Goal: Task Accomplishment & Management: Use online tool/utility

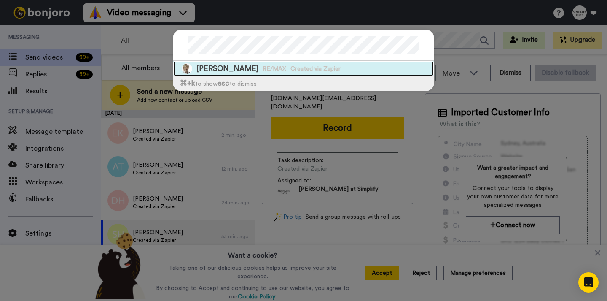
click at [319, 70] on span "Created via Zapier" at bounding box center [315, 69] width 50 height 8
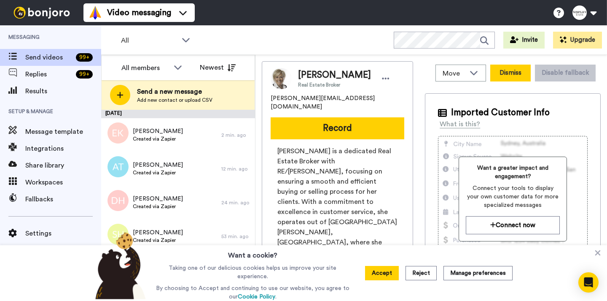
click at [510, 77] on button "Dismiss" at bounding box center [510, 73] width 40 height 17
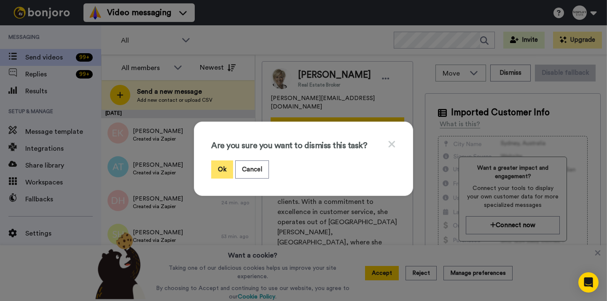
click at [222, 168] on button "Ok" at bounding box center [222, 169] width 22 height 18
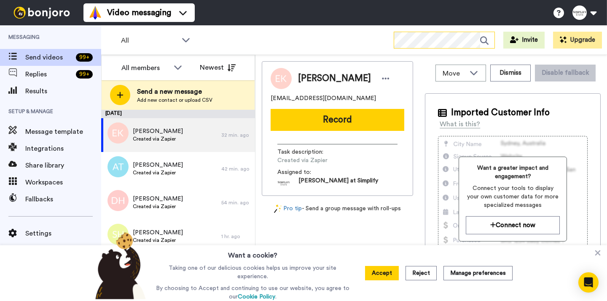
click at [484, 39] on icon at bounding box center [487, 40] width 14 height 17
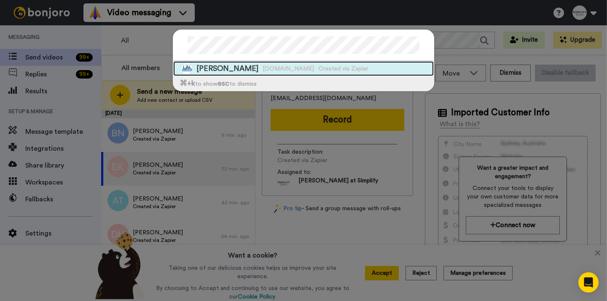
click at [368, 70] on div "[PERSON_NAME] [DOMAIN_NAME] Created via Zapier" at bounding box center [303, 68] width 261 height 15
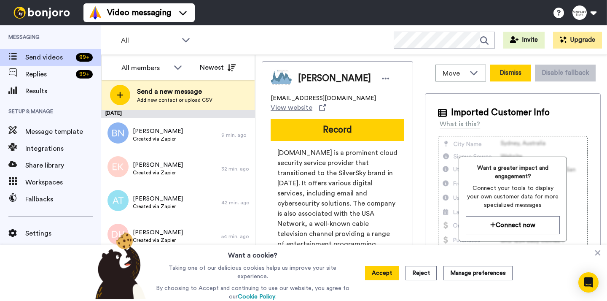
click at [500, 70] on button "Dismiss" at bounding box center [510, 73] width 40 height 17
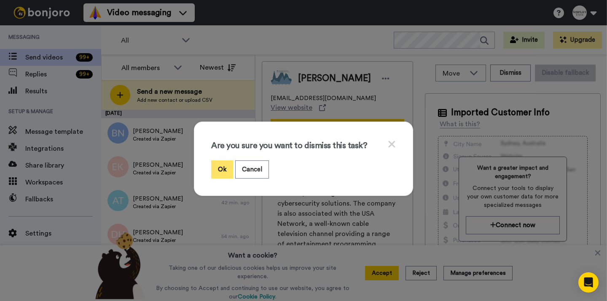
click at [220, 170] on button "Ok" at bounding box center [222, 169] width 22 height 18
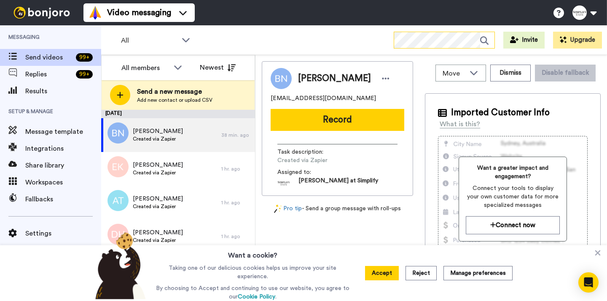
click at [485, 38] on icon at bounding box center [487, 40] width 14 height 17
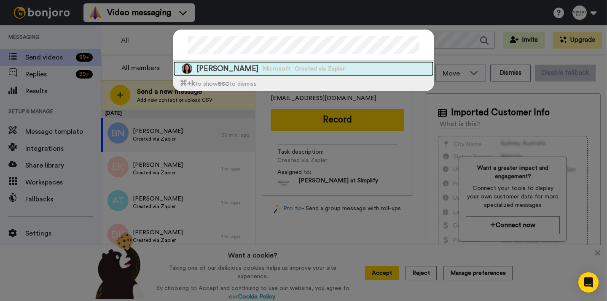
click at [302, 68] on span "Created via Zapier" at bounding box center [320, 69] width 50 height 8
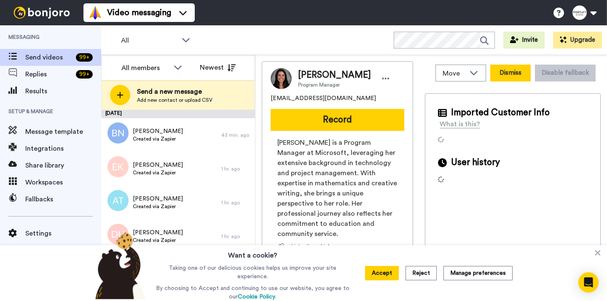
click at [508, 80] on button "Dismiss" at bounding box center [510, 73] width 40 height 17
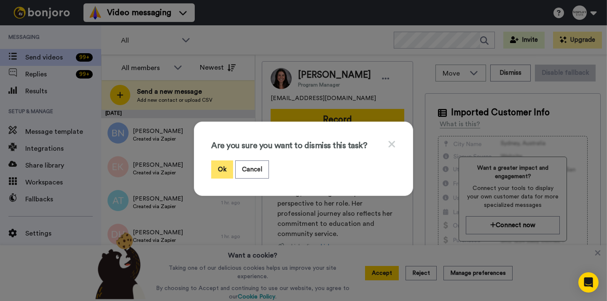
click at [221, 166] on button "Ok" at bounding box center [222, 169] width 22 height 18
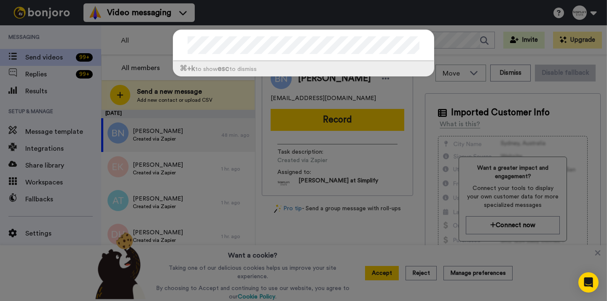
click at [167, 40] on div "⌘ +k to show esc to dismiss" at bounding box center [303, 57] width 278 height 72
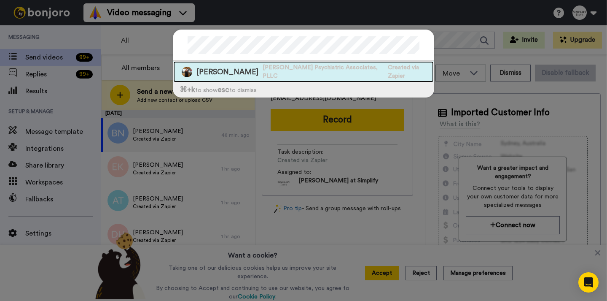
click at [302, 71] on span "[PERSON_NAME] Psychiatric Associates, PLLC" at bounding box center [323, 71] width 121 height 17
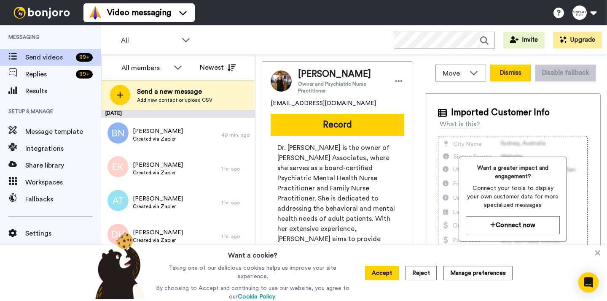
click at [493, 73] on button "Dismiss" at bounding box center [510, 73] width 40 height 17
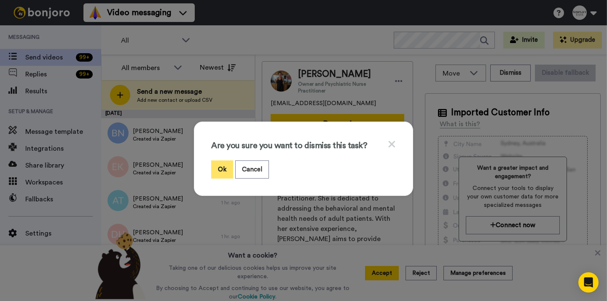
click at [220, 172] on button "Ok" at bounding box center [222, 169] width 22 height 18
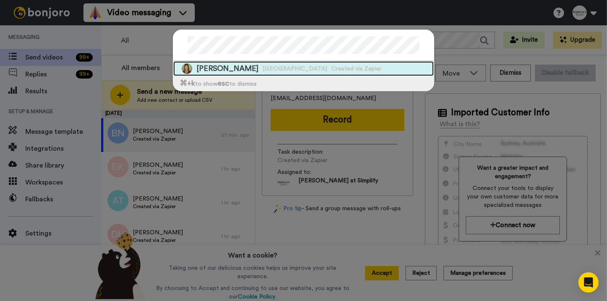
click at [311, 69] on span "[GEOGRAPHIC_DATA]" at bounding box center [295, 69] width 65 height 8
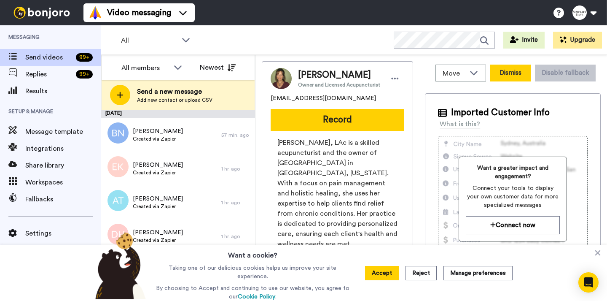
click at [506, 74] on button "Dismiss" at bounding box center [510, 73] width 40 height 17
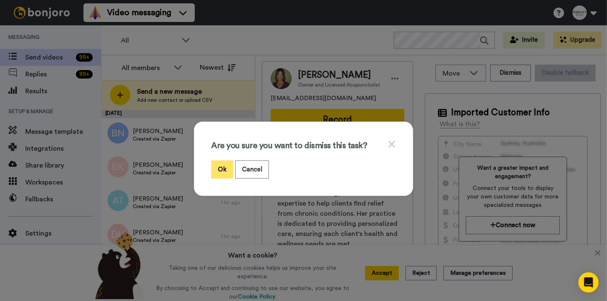
click at [228, 169] on button "Ok" at bounding box center [222, 169] width 22 height 18
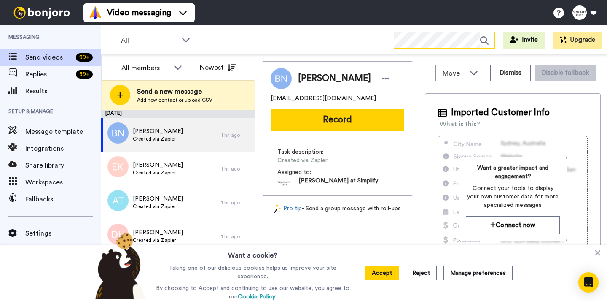
click at [485, 39] on icon at bounding box center [487, 40] width 14 height 17
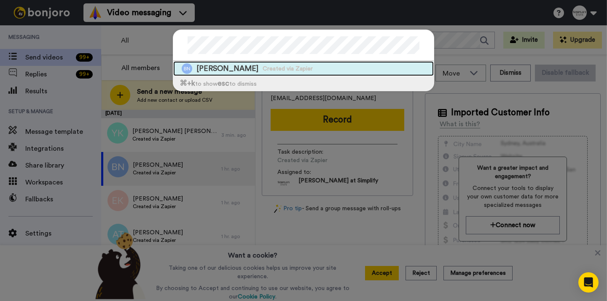
click at [277, 67] on span "Created via Zapier" at bounding box center [288, 69] width 50 height 8
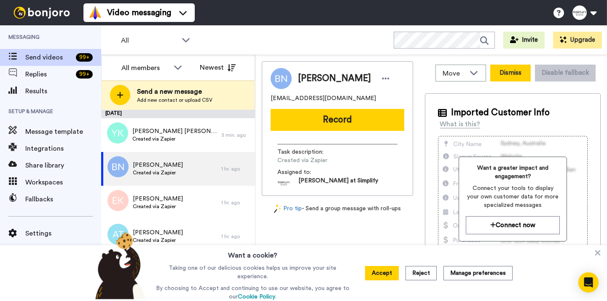
click at [493, 76] on button "Dismiss" at bounding box center [510, 73] width 40 height 17
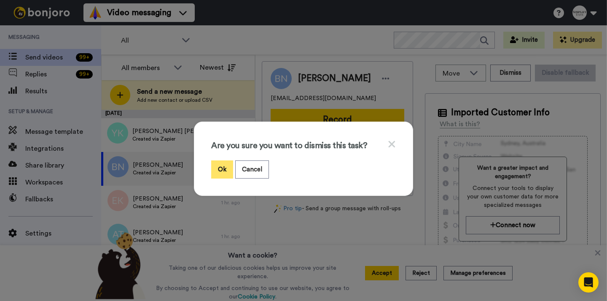
click at [221, 166] on button "Ok" at bounding box center [222, 169] width 22 height 18
